Goal: Task Accomplishment & Management: Manage account settings

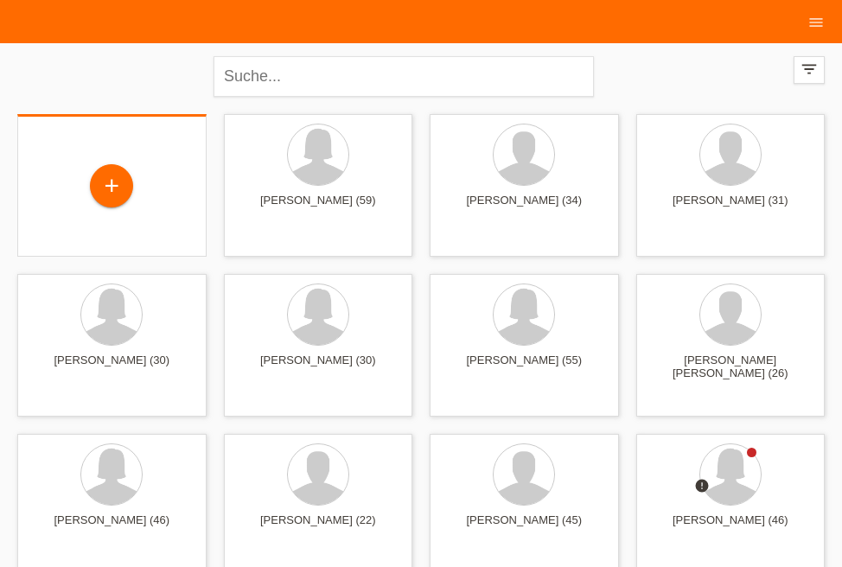
click at [157, 199] on div "+" at bounding box center [112, 187] width 162 height 46
click at [172, 184] on div "+" at bounding box center [112, 187] width 162 height 46
click at [173, 184] on div "+" at bounding box center [112, 187] width 162 height 46
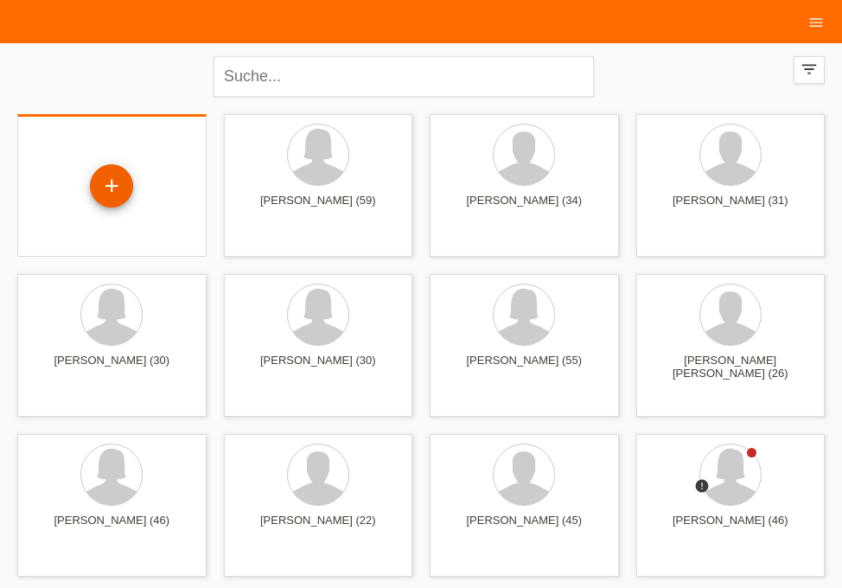
click at [105, 194] on div "+" at bounding box center [112, 185] width 42 height 29
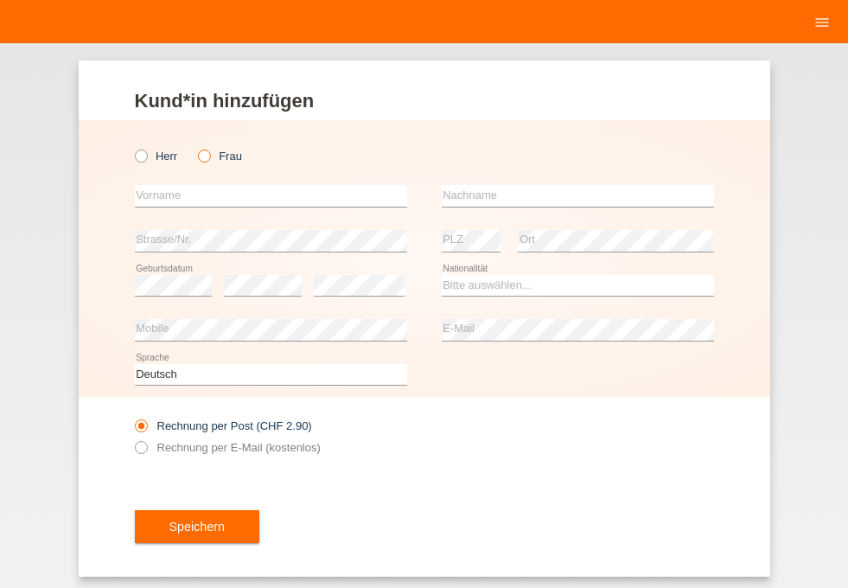
click at [195, 147] on icon at bounding box center [195, 147] width 0 height 0
click at [206, 153] on input "Frau" at bounding box center [203, 155] width 11 height 11
radio input "true"
click at [201, 195] on input "text" at bounding box center [271, 196] width 272 height 22
type input "Djemile"
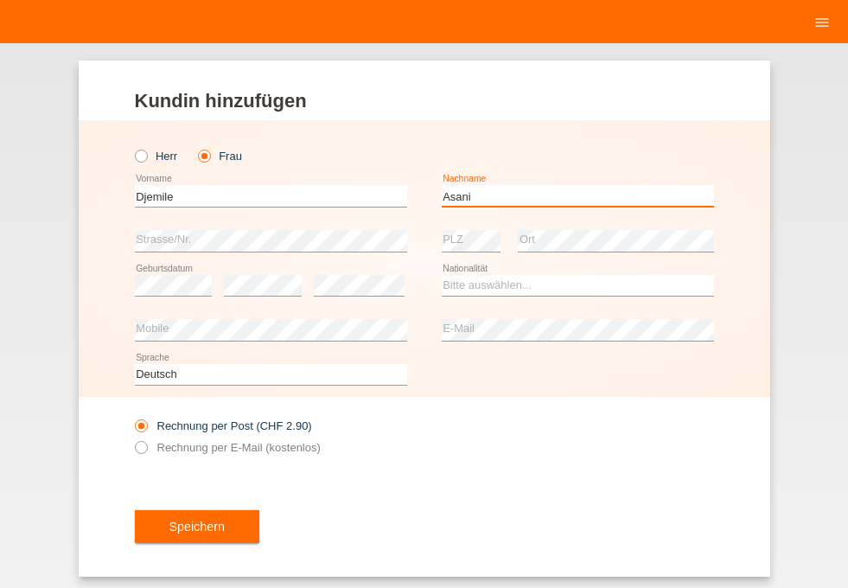
type input "Asani"
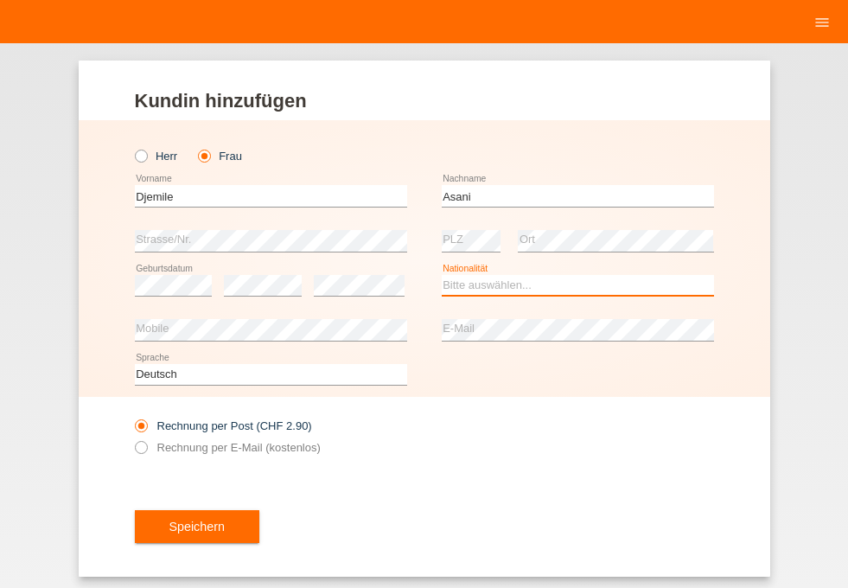
click at [476, 287] on select "Bitte auswählen... Schweiz Deutschland Liechtenstein Österreich ------------ Af…" at bounding box center [578, 285] width 272 height 21
select select "MK"
click at [0, 0] on option "Mazedonien" at bounding box center [0, 0] width 0 height 0
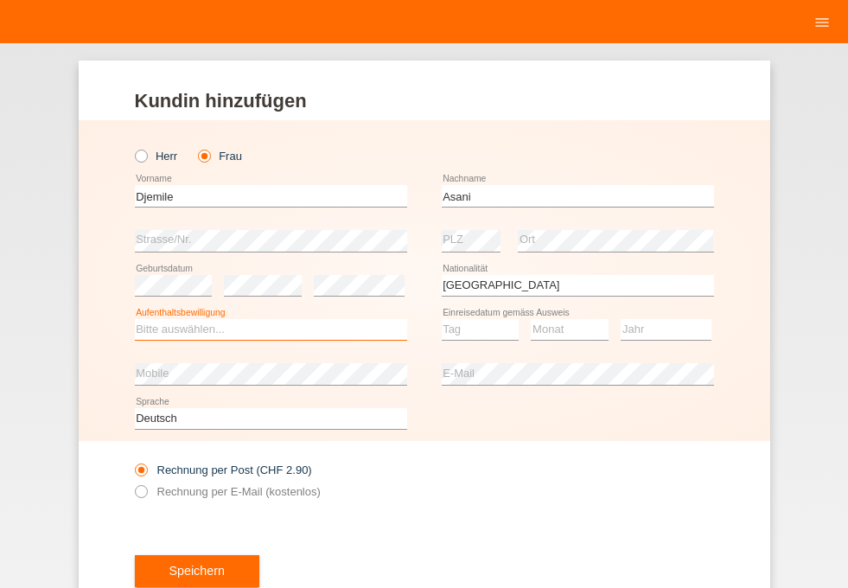
click at [166, 325] on select "Bitte auswählen... C B B - Flüchtlingsstatus Andere" at bounding box center [271, 329] width 272 height 21
select select "C"
click at [0, 0] on option "C" at bounding box center [0, 0] width 0 height 0
click at [463, 332] on select "Tag 01 02 03 04 05 06 07 08 09 10 11" at bounding box center [481, 329] width 78 height 21
select select "21"
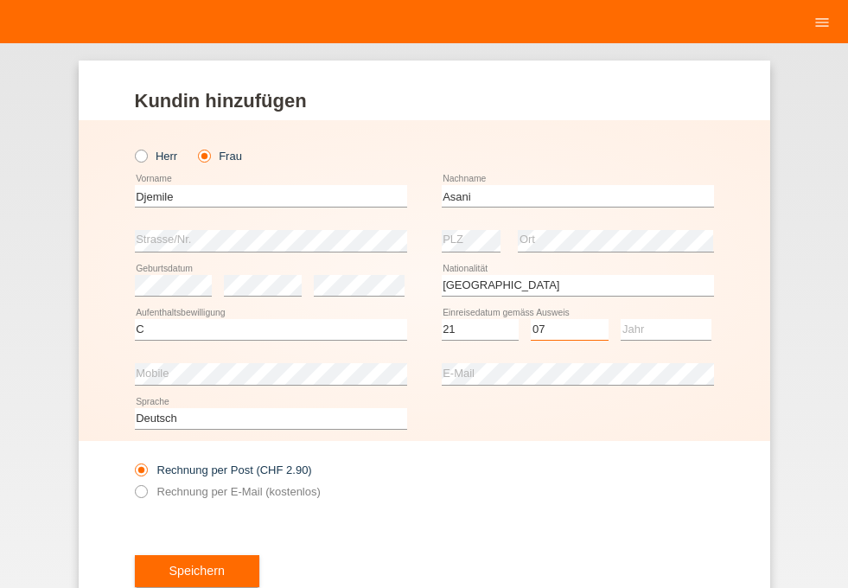
select select "07"
select select "1995"
click at [294, 489] on label "Rechnung per E-Mail (kostenlos)" at bounding box center [228, 491] width 186 height 13
click at [146, 489] on input "Rechnung per E-Mail (kostenlos)" at bounding box center [140, 496] width 11 height 22
radio input "true"
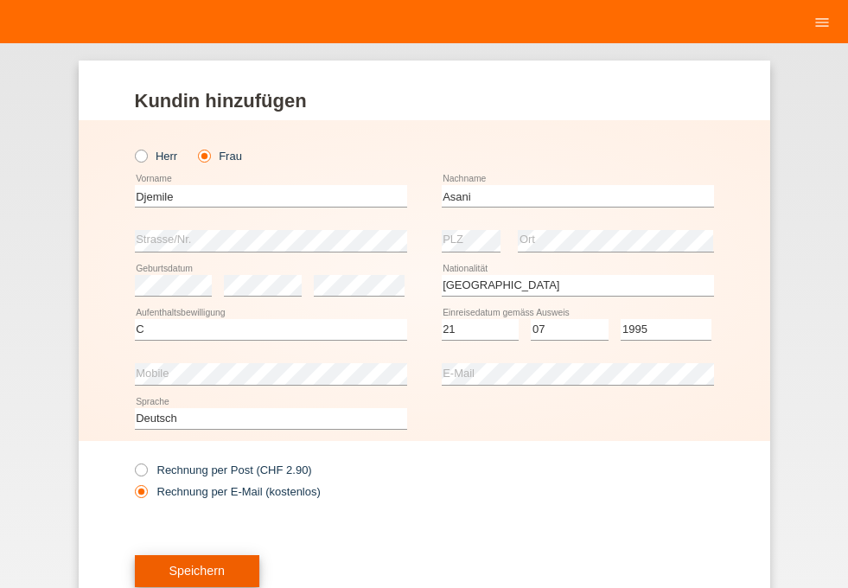
click at [200, 572] on button "Speichern" at bounding box center [197, 571] width 125 height 33
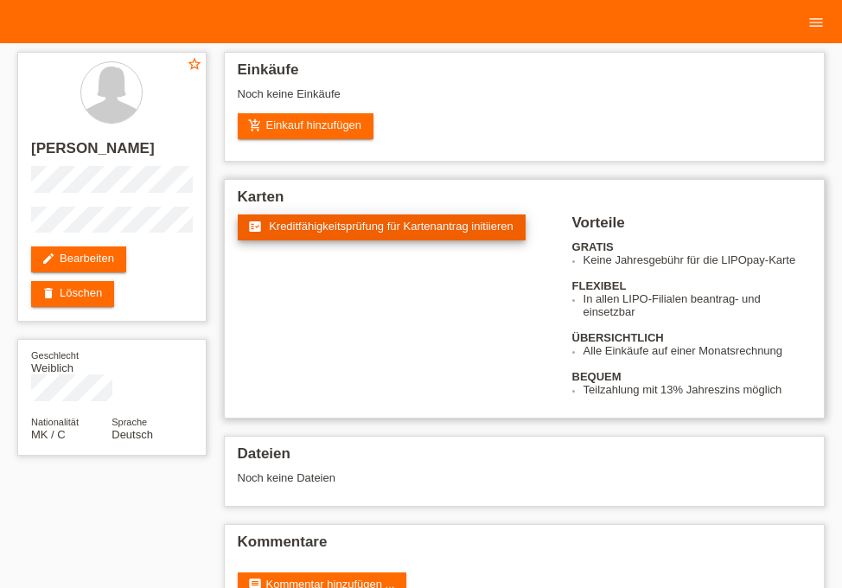
click at [316, 234] on link "fact_check Kreditfähigkeitsprüfung für Kartenantrag initiieren" at bounding box center [382, 227] width 288 height 26
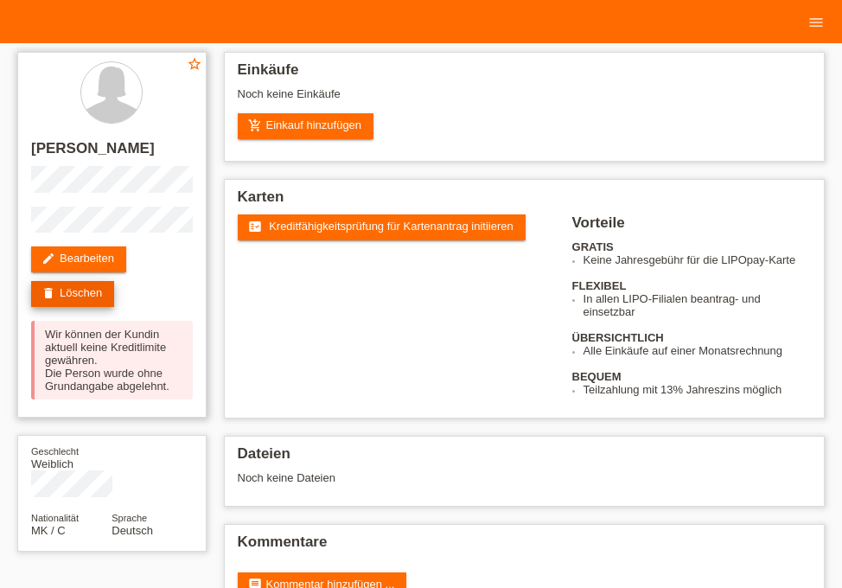
click at [73, 290] on link "delete Löschen" at bounding box center [72, 294] width 83 height 26
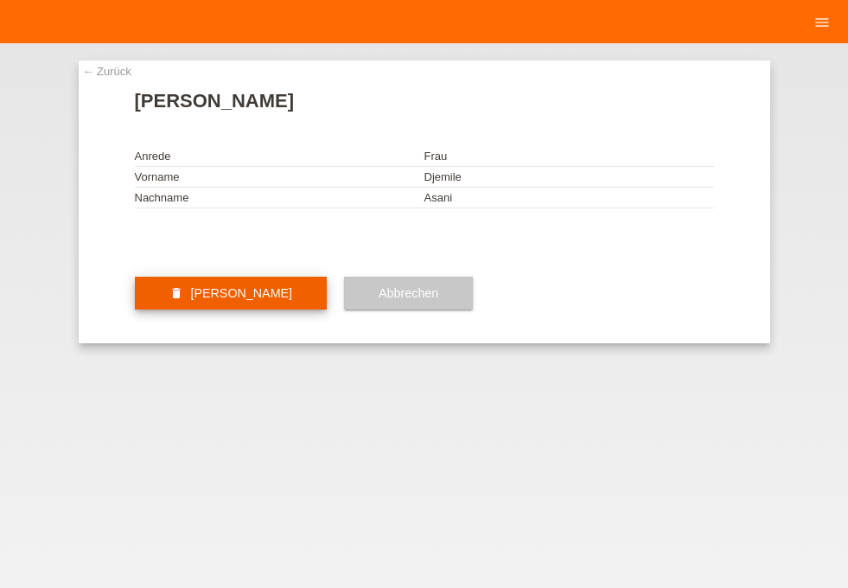
click at [206, 310] on button "delete Kundin löschen" at bounding box center [231, 293] width 193 height 33
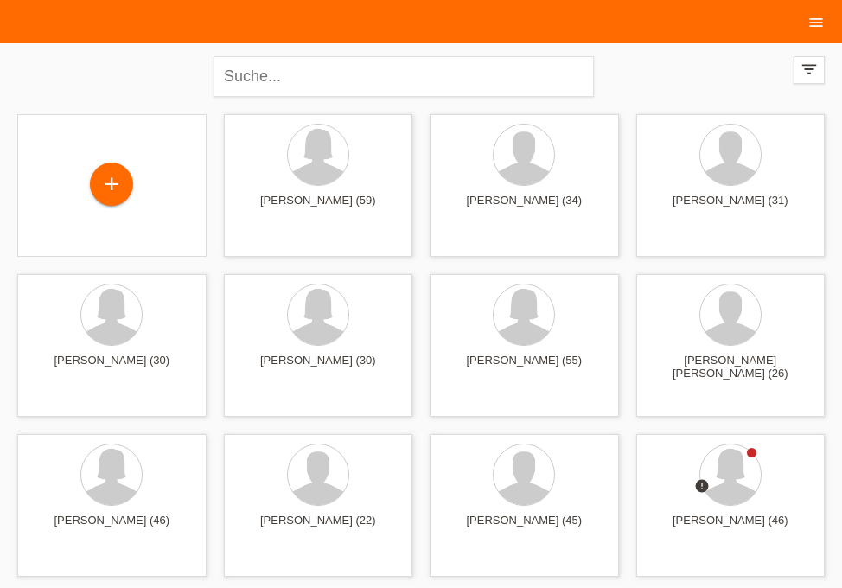
click at [819, 16] on icon "menu" at bounding box center [816, 22] width 17 height 17
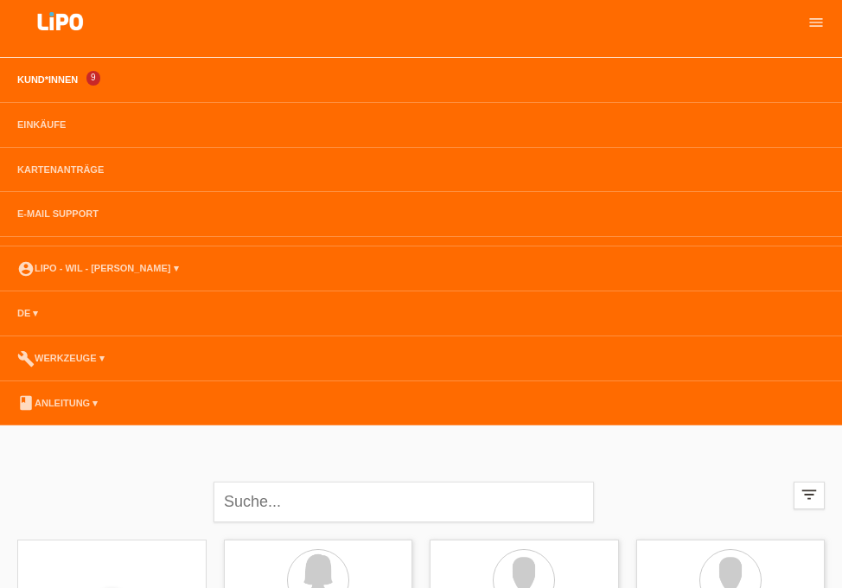
click at [111, 257] on li "account_circle LIPO - Wil - [PERSON_NAME] ▾" at bounding box center [421, 268] width 842 height 45
click at [113, 272] on link "account_circle LIPO - Wil - [PERSON_NAME] ▾" at bounding box center [98, 268] width 179 height 10
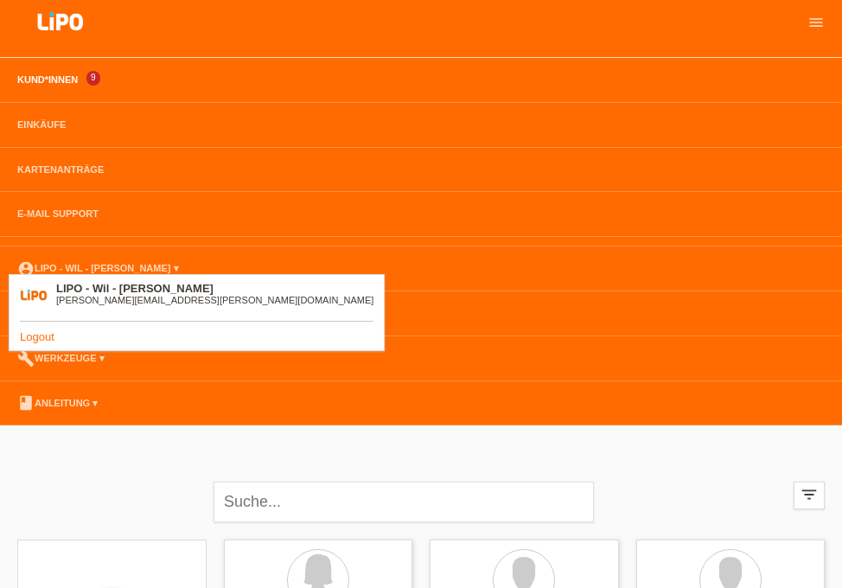
click at [38, 335] on link "Logout" at bounding box center [37, 336] width 35 height 13
